Goal: Task Accomplishment & Management: Manage account settings

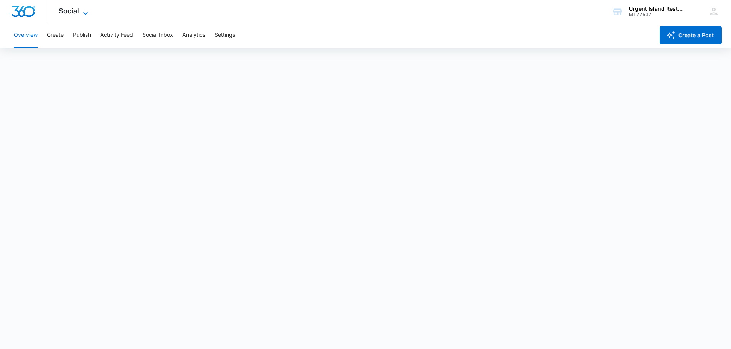
click at [85, 15] on icon at bounding box center [85, 13] width 9 height 9
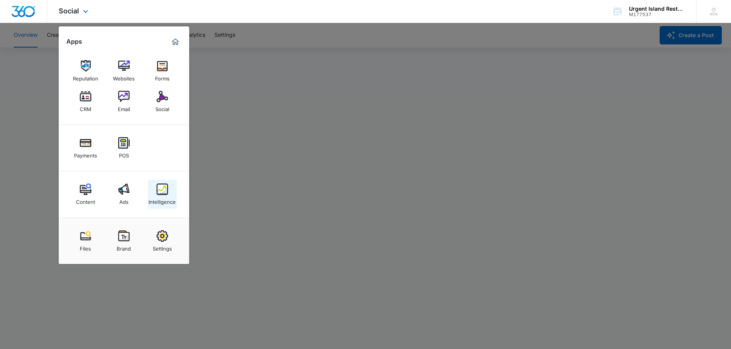
click at [156, 194] on img at bounding box center [162, 190] width 12 height 12
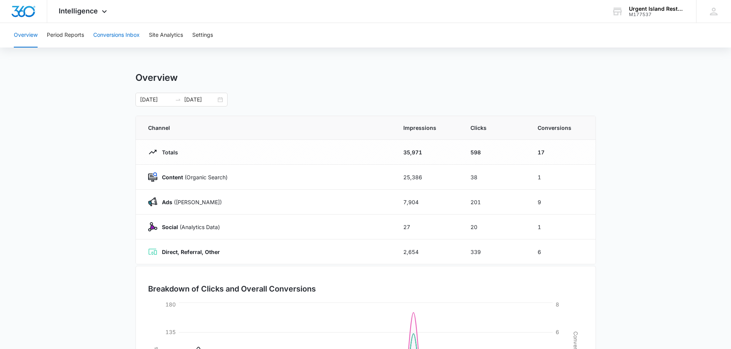
click at [133, 35] on button "Conversions Inbox" at bounding box center [116, 35] width 46 height 25
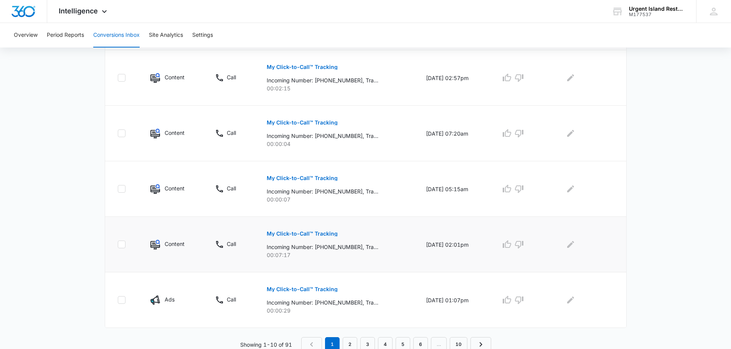
scroll to position [472, 0]
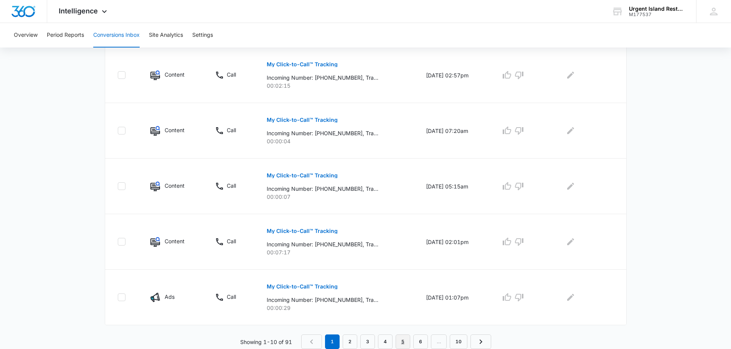
click at [397, 344] on link "5" at bounding box center [402, 342] width 15 height 15
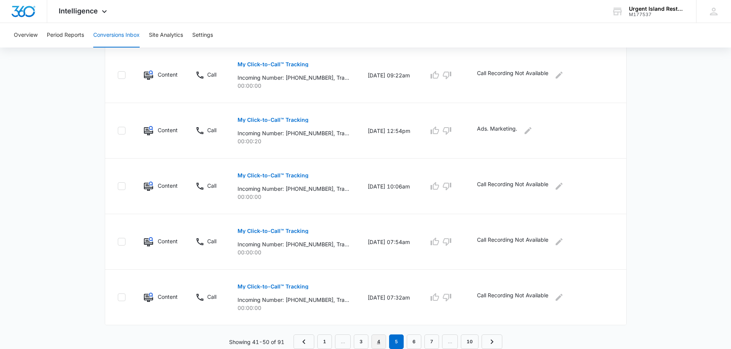
click at [376, 341] on link "4" at bounding box center [378, 342] width 15 height 15
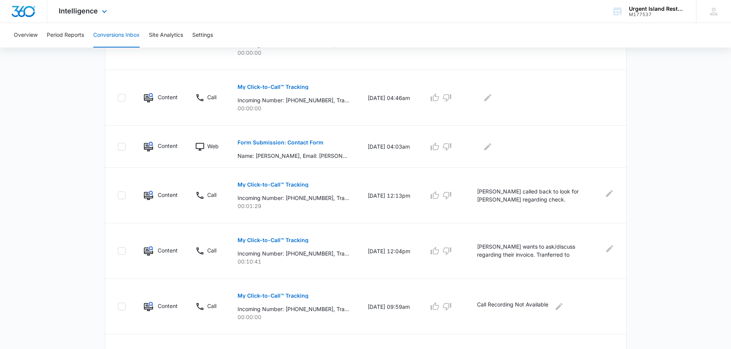
scroll to position [192, 0]
